Goal: Information Seeking & Learning: Find specific page/section

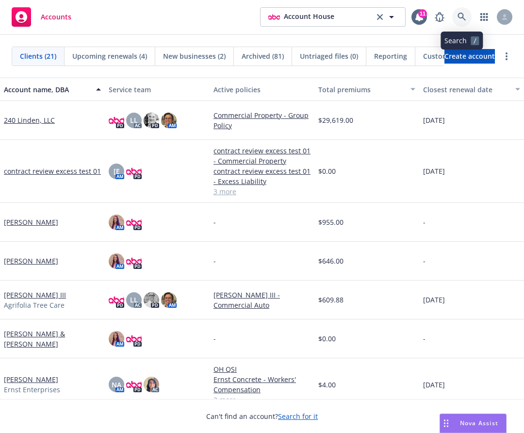
click at [465, 16] on icon at bounding box center [461, 17] width 9 height 9
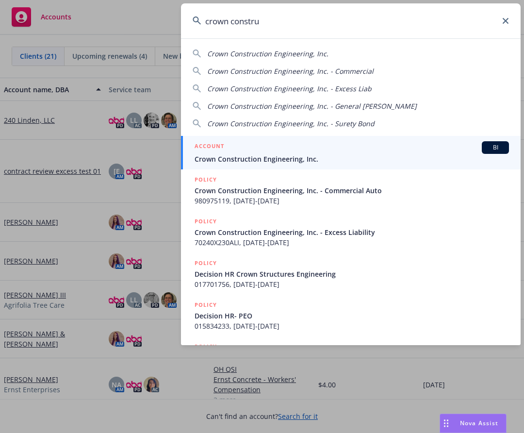
type input "crown constru"
click at [245, 149] on div "ACCOUNT BI" at bounding box center [352, 147] width 314 height 13
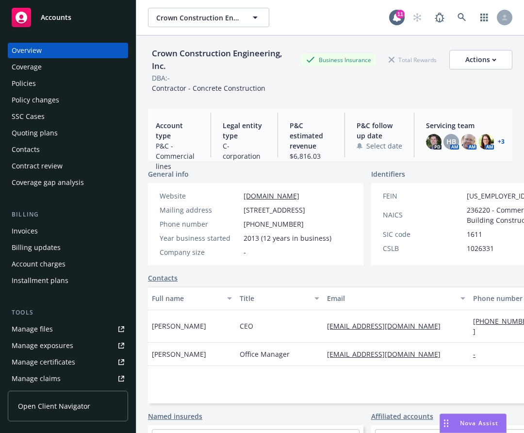
click at [41, 79] on div "Policies" at bounding box center [68, 84] width 113 height 16
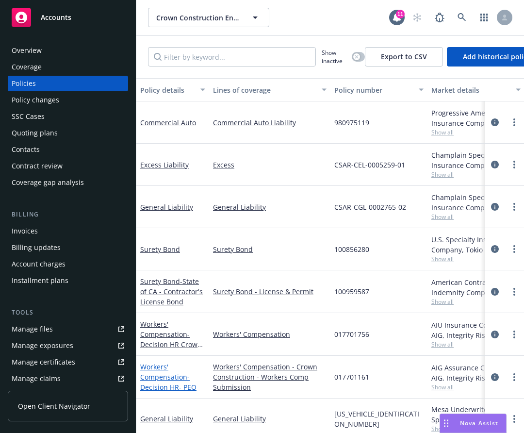
click at [184, 376] on link "Workers' Compensation - Decision HR- PEO" at bounding box center [168, 377] width 56 height 30
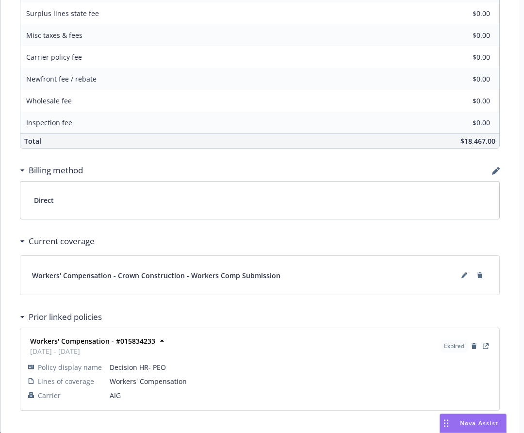
scroll to position [486, 0]
